Goal: Task Accomplishment & Management: Manage account settings

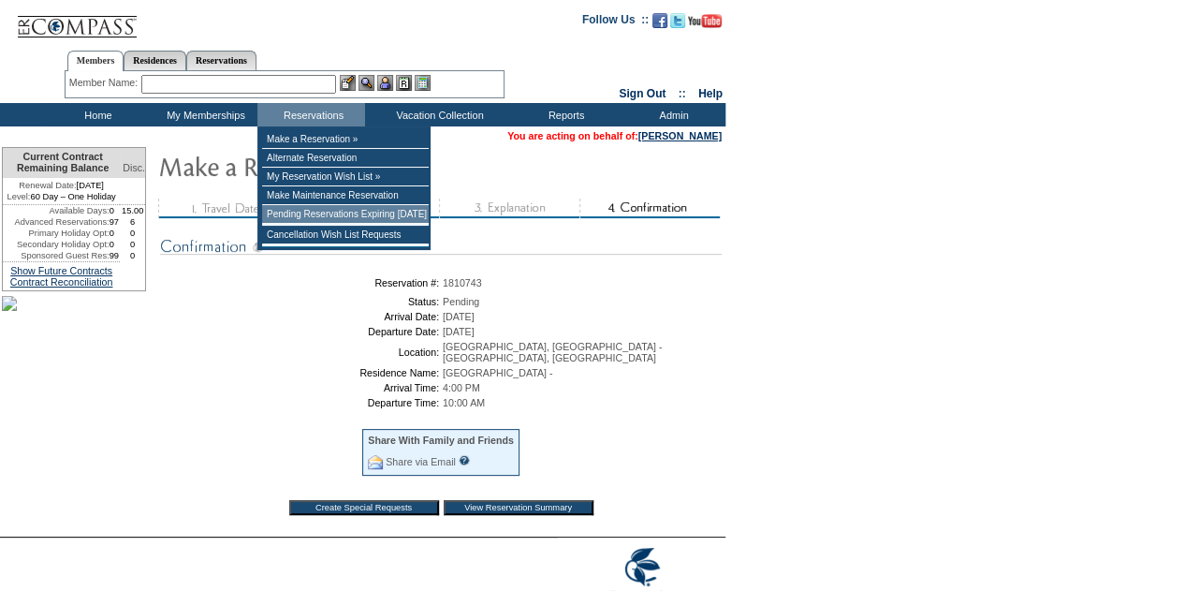
click at [314, 212] on td "Pending Reservations Expiring [DATE]" at bounding box center [345, 214] width 167 height 19
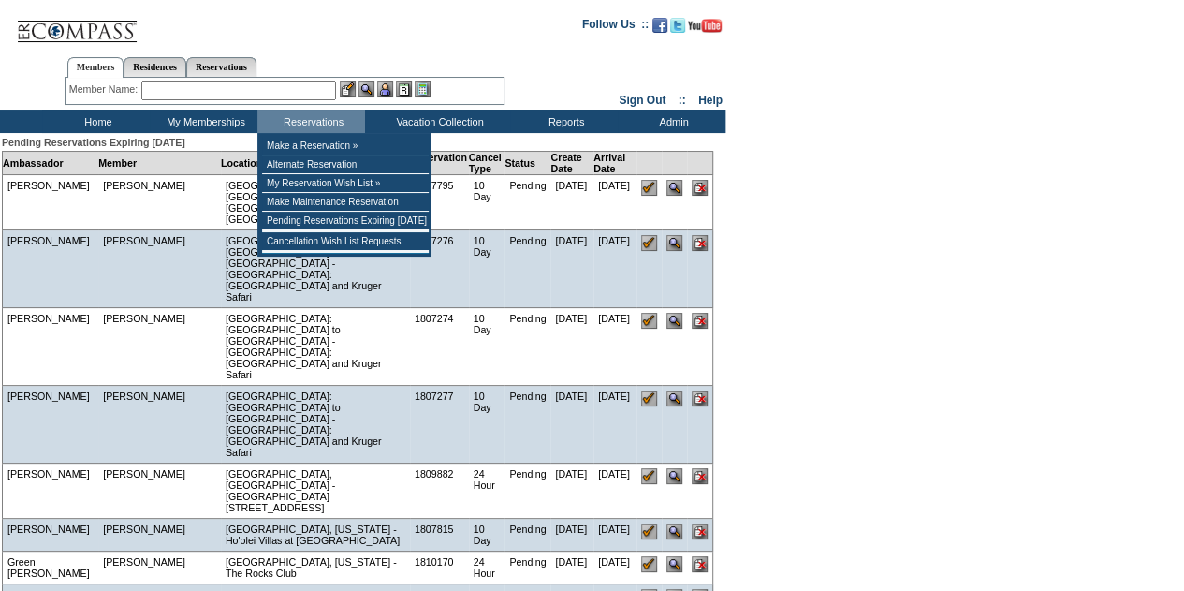
click at [273, 95] on input "text" at bounding box center [238, 90] width 195 height 19
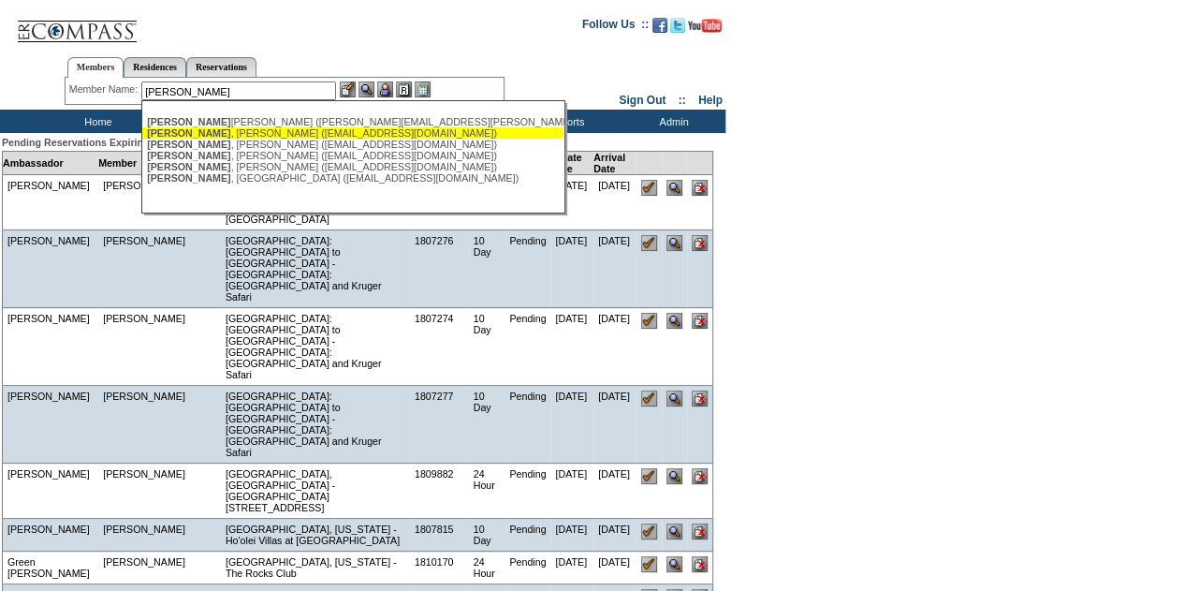
click at [272, 132] on div "Pierce , Brad (bpierce1000@fastmail.com)" at bounding box center [353, 132] width 412 height 11
type input "Pierce, Brad (bpierce1000@fastmail.com)"
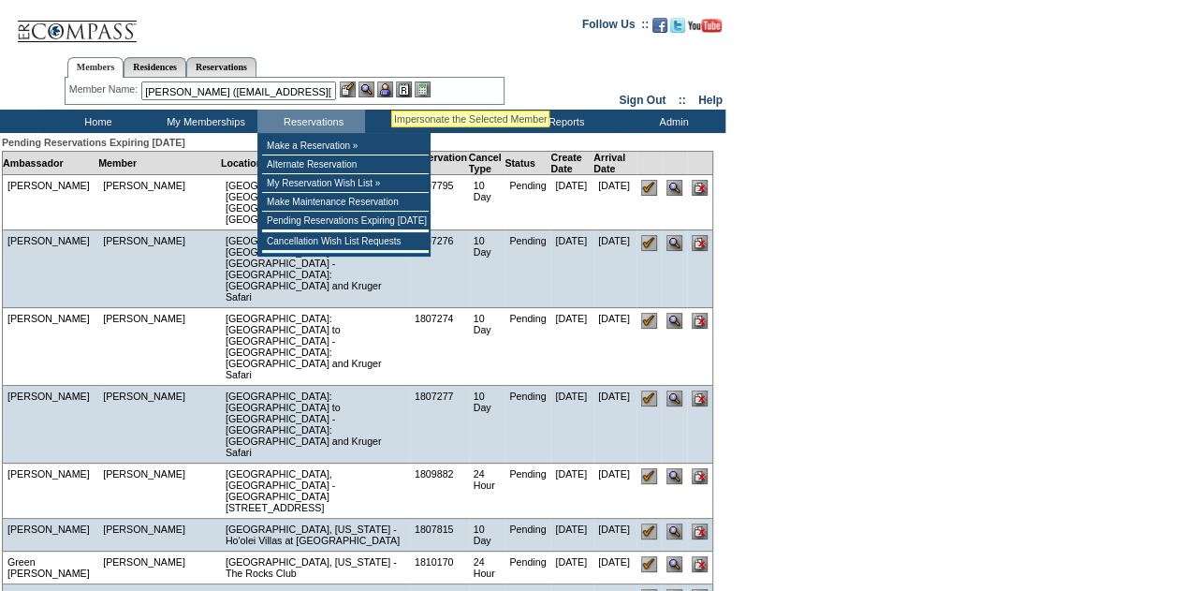
click at [391, 87] on img at bounding box center [385, 89] width 16 height 16
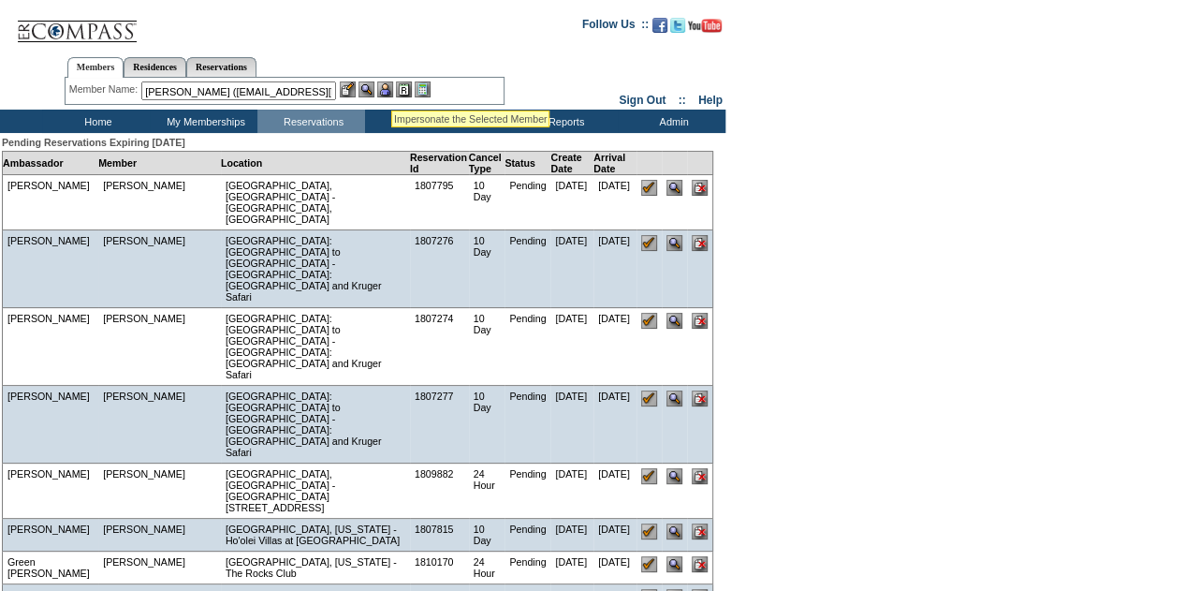
click at [373, 89] on img at bounding box center [366, 89] width 16 height 16
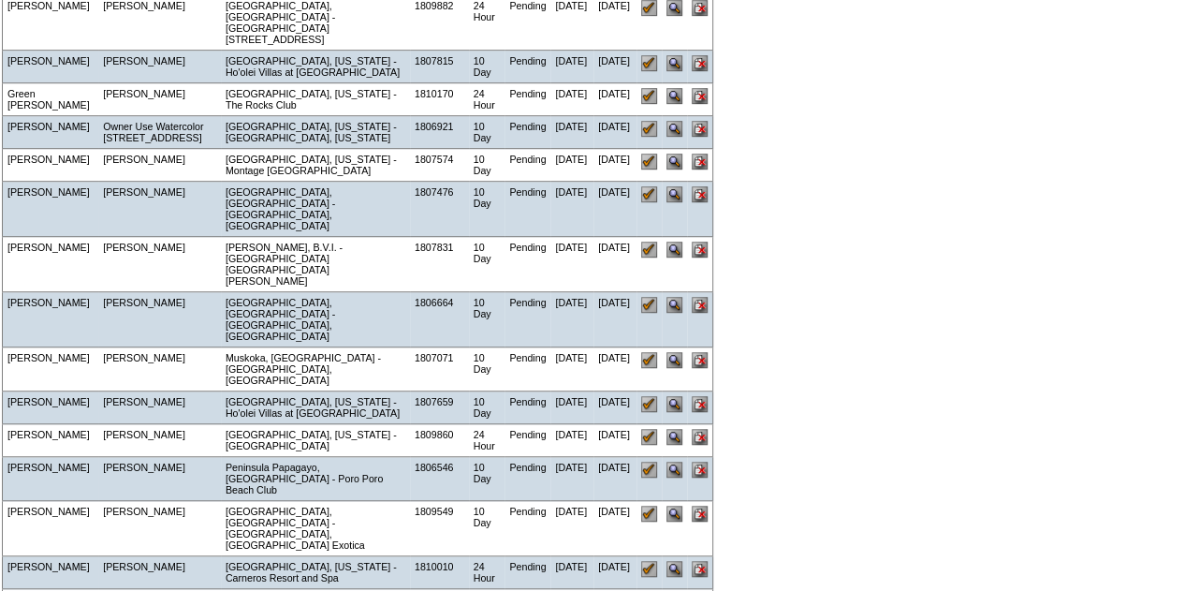
scroll to position [562, 0]
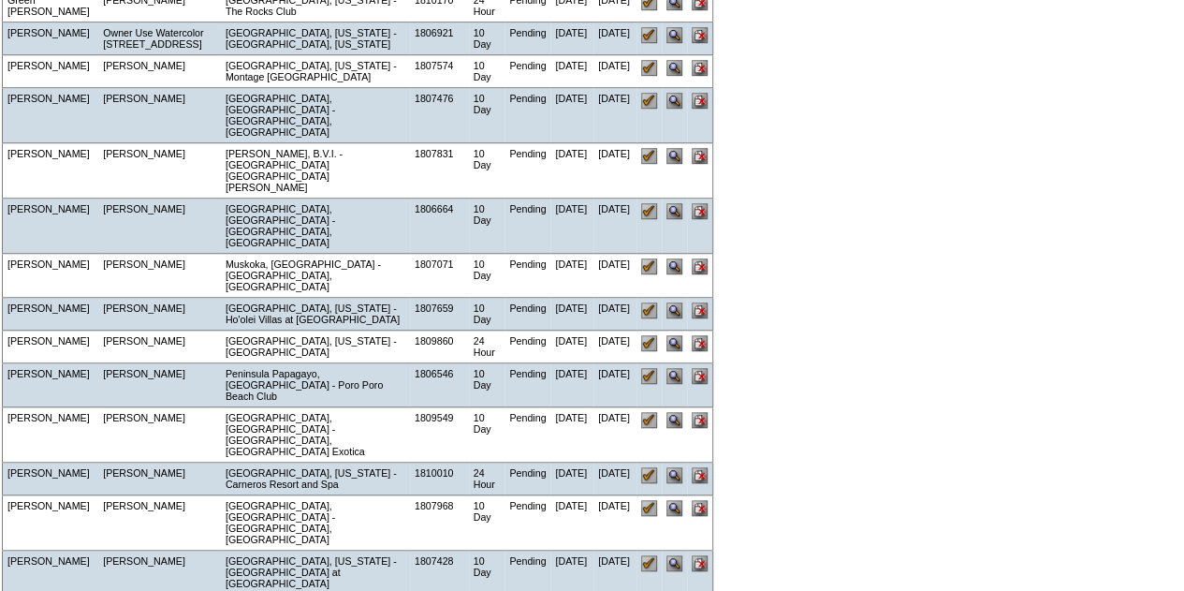
click at [706, 500] on input "image" at bounding box center [700, 508] width 16 height 16
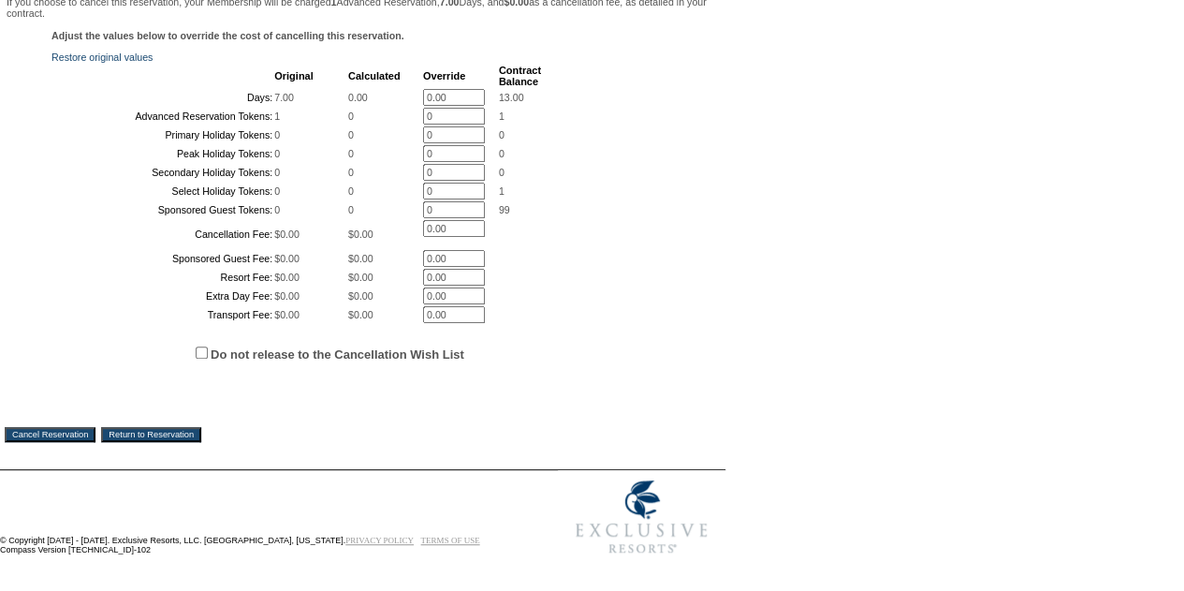
scroll to position [507, 0]
click at [202, 351] on input "Do not release to the Cancellation Wish List" at bounding box center [202, 352] width 12 height 12
checkbox input "true"
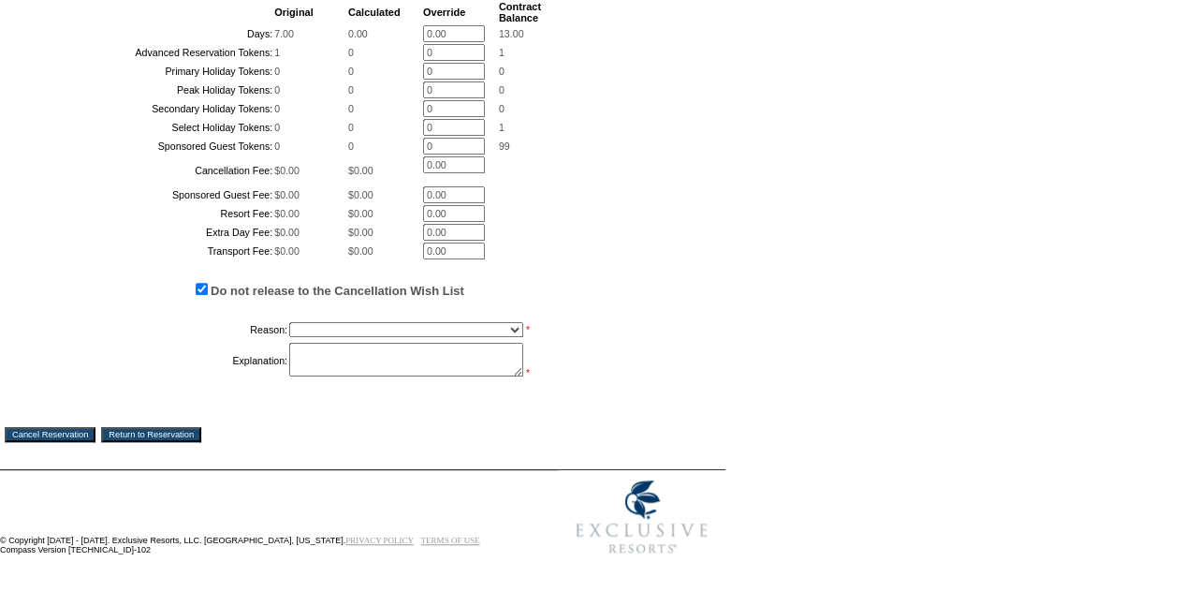
click at [309, 337] on select "Creating Continuous Stay Days Booked After Cancellation Experiential / Hotel / …" at bounding box center [406, 329] width 234 height 15
select select "1023"
click at [289, 337] on select "Creating Continuous Stay Days Booked After Cancellation Experiential / Hotel / …" at bounding box center [406, 329] width 234 height 15
click at [338, 376] on textarea at bounding box center [406, 360] width 234 height 34
type textarea "mc"
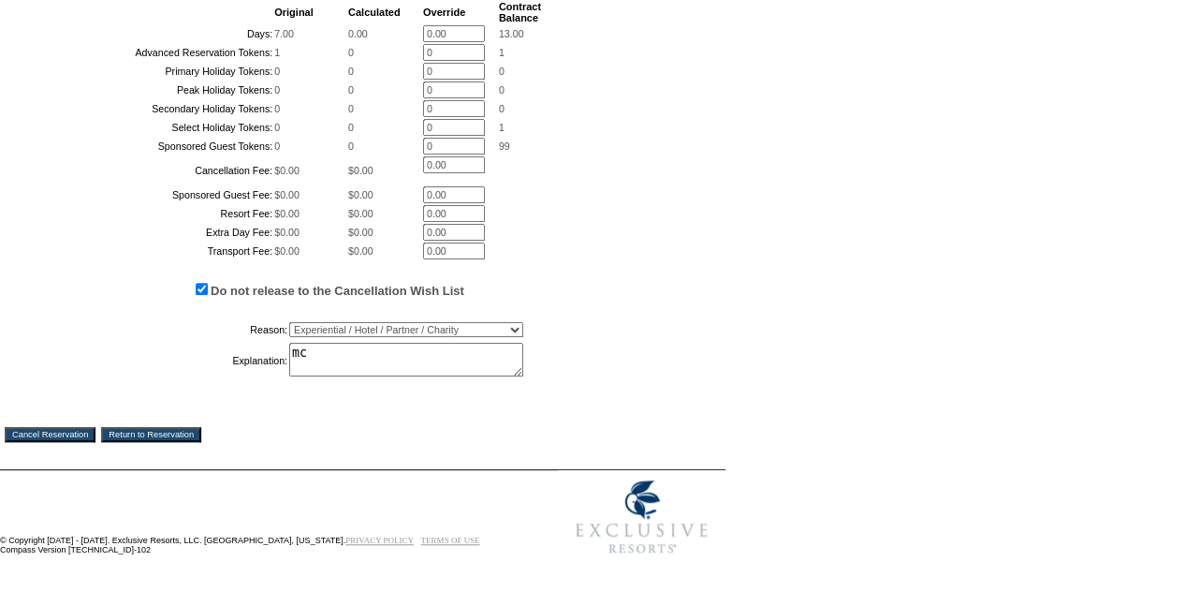
click at [52, 442] on input "Cancel Reservation" at bounding box center [50, 434] width 91 height 15
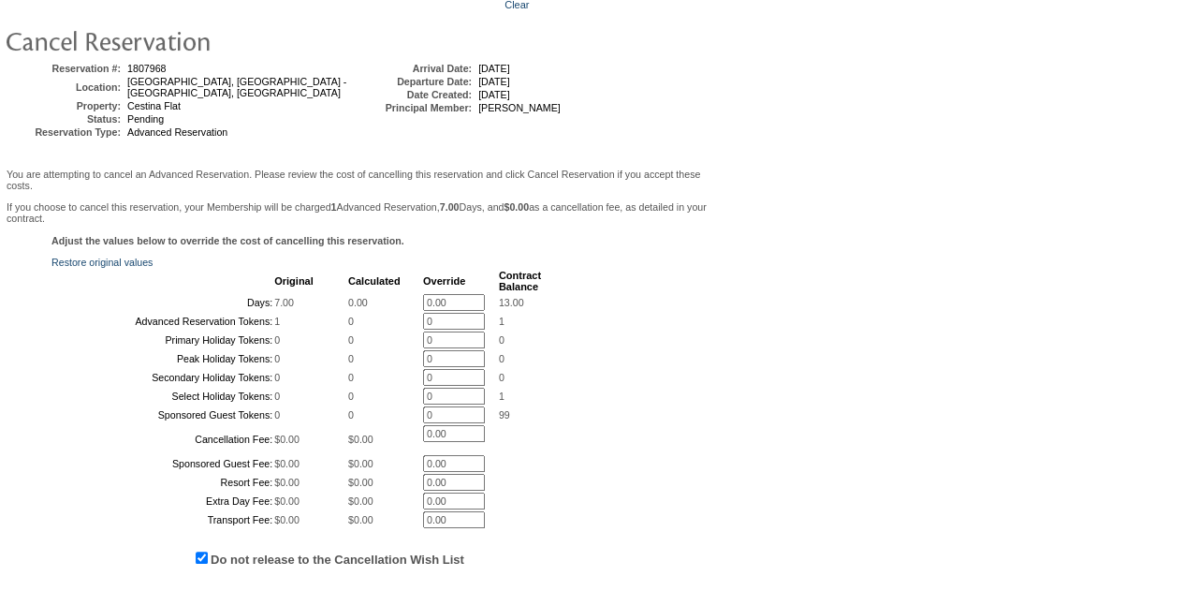
scroll to position [0, 0]
